Goal: Navigation & Orientation: Find specific page/section

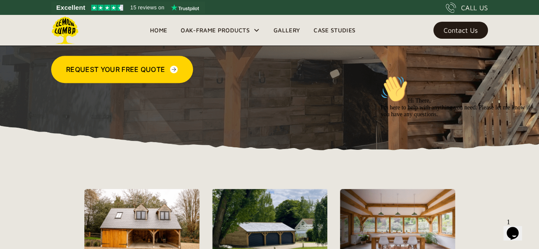
scroll to position [164, 0]
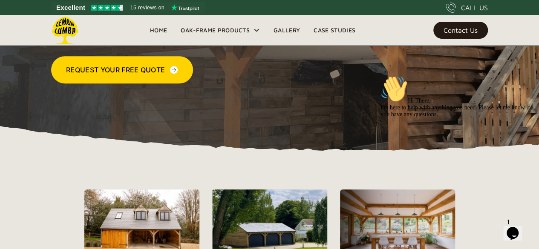
click at [286, 29] on link "Gallery" at bounding box center [287, 30] width 40 height 13
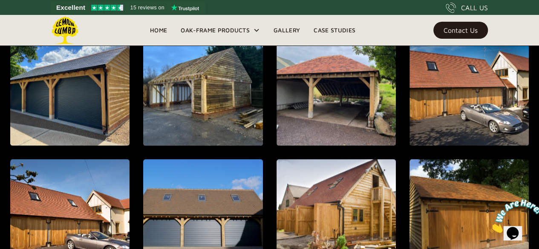
scroll to position [418, 0]
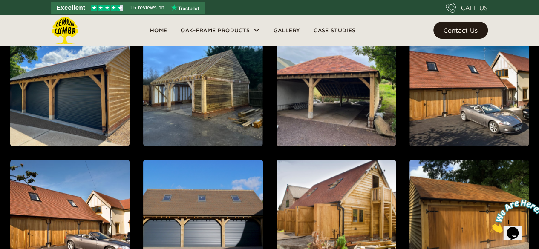
click at [110, 6] on img "See Lemon Lumba reviews on Trustpilot" at bounding box center [107, 8] width 32 height 6
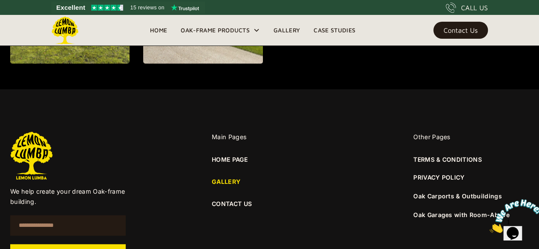
scroll to position [1032, 0]
click at [224, 135] on div "Main Pages" at bounding box center [269, 137] width 115 height 10
click at [232, 158] on link "HOME PAGE" at bounding box center [230, 159] width 36 height 9
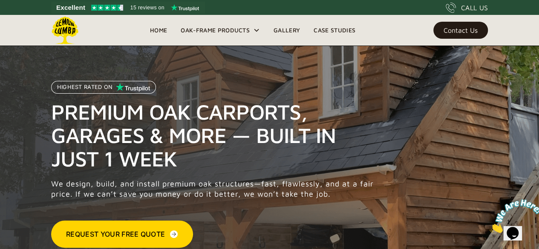
click at [336, 29] on link "Case Studies" at bounding box center [334, 30] width 55 height 13
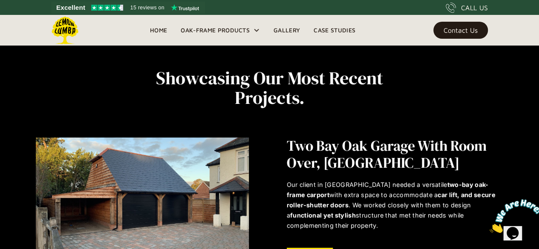
click at [154, 31] on link "Home" at bounding box center [158, 30] width 31 height 13
